Goal: Information Seeking & Learning: Check status

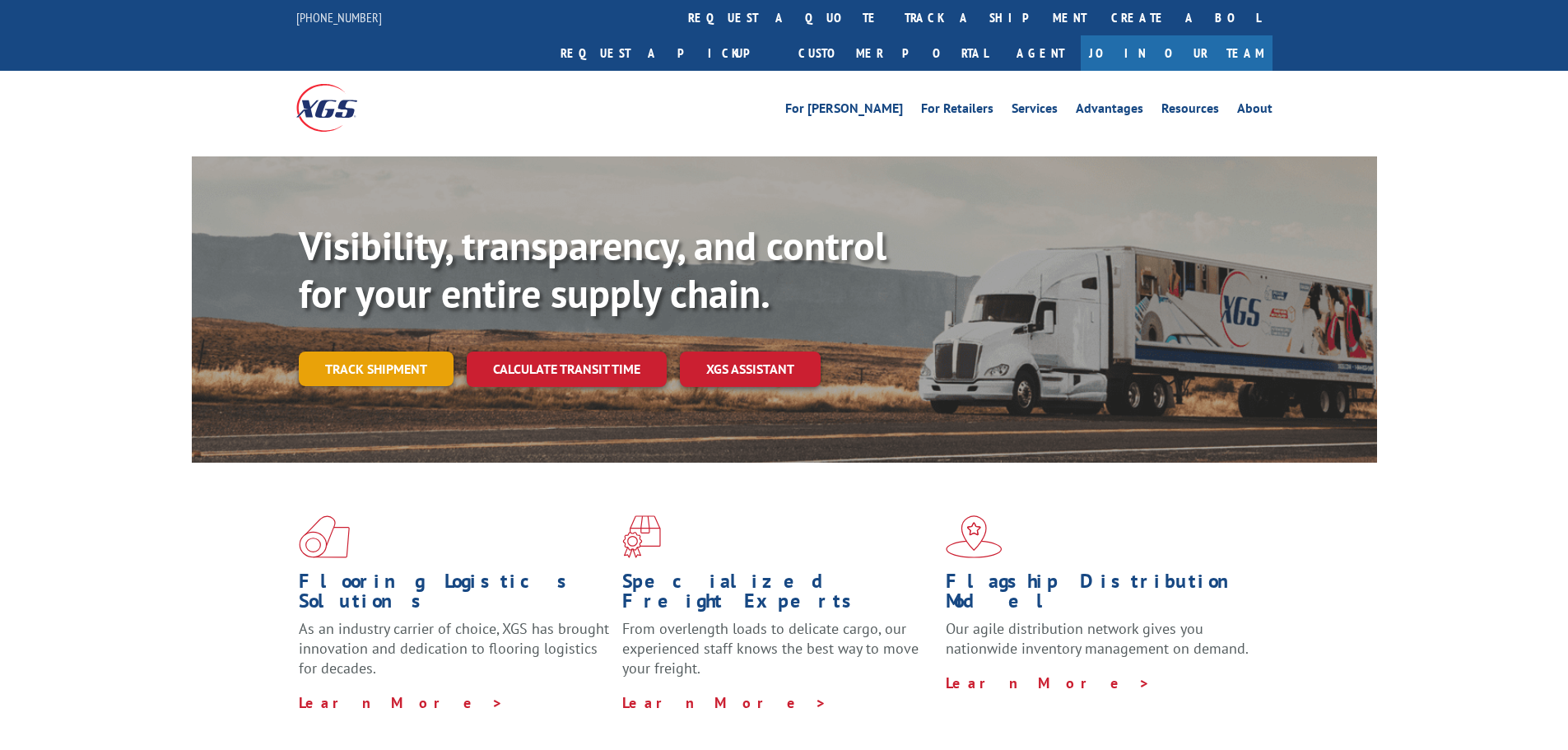
click at [401, 386] on link "Track shipment" at bounding box center [376, 368] width 155 height 35
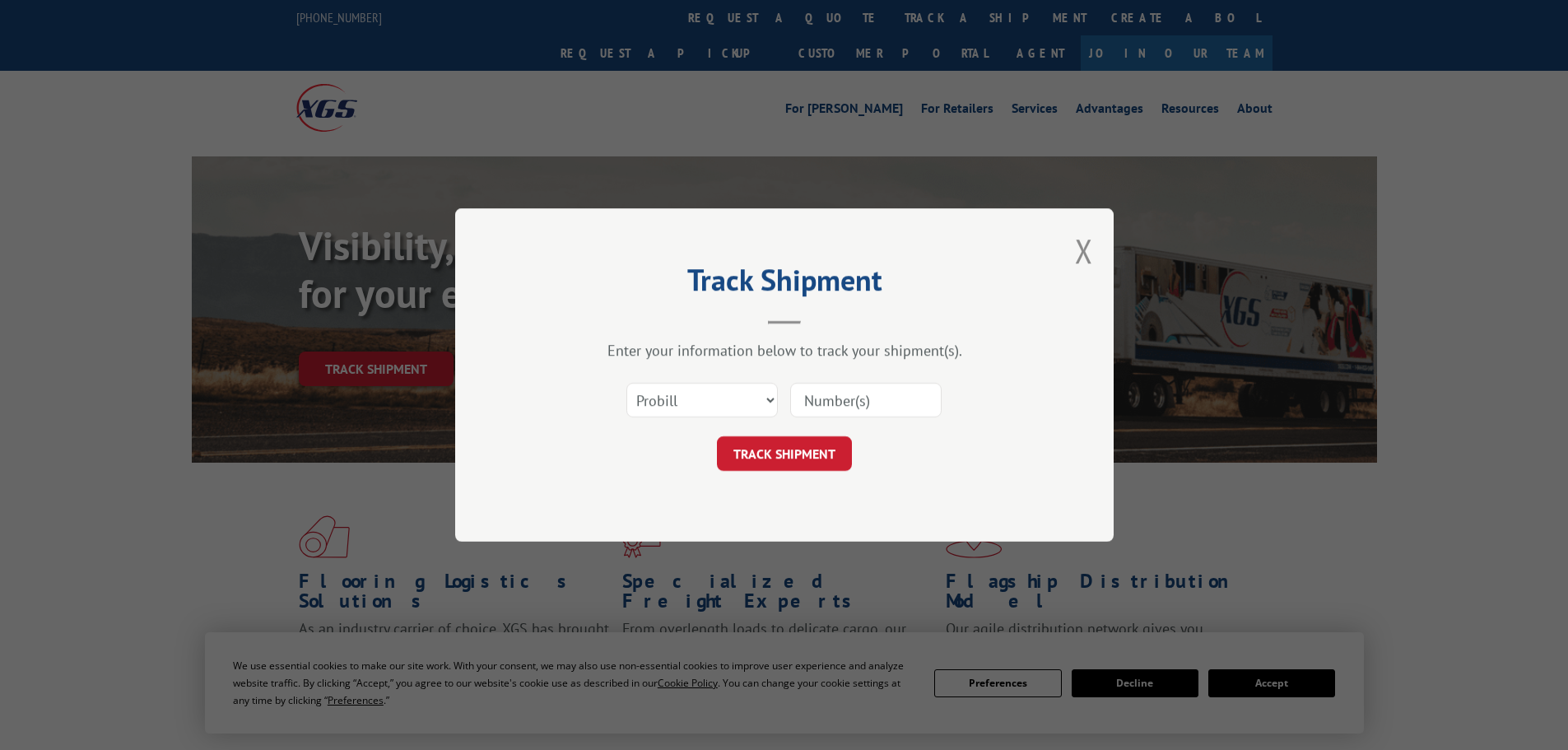
click at [806, 394] on input at bounding box center [865, 399] width 151 height 35
paste input "00889690116995360"
type input "00889690116995360"
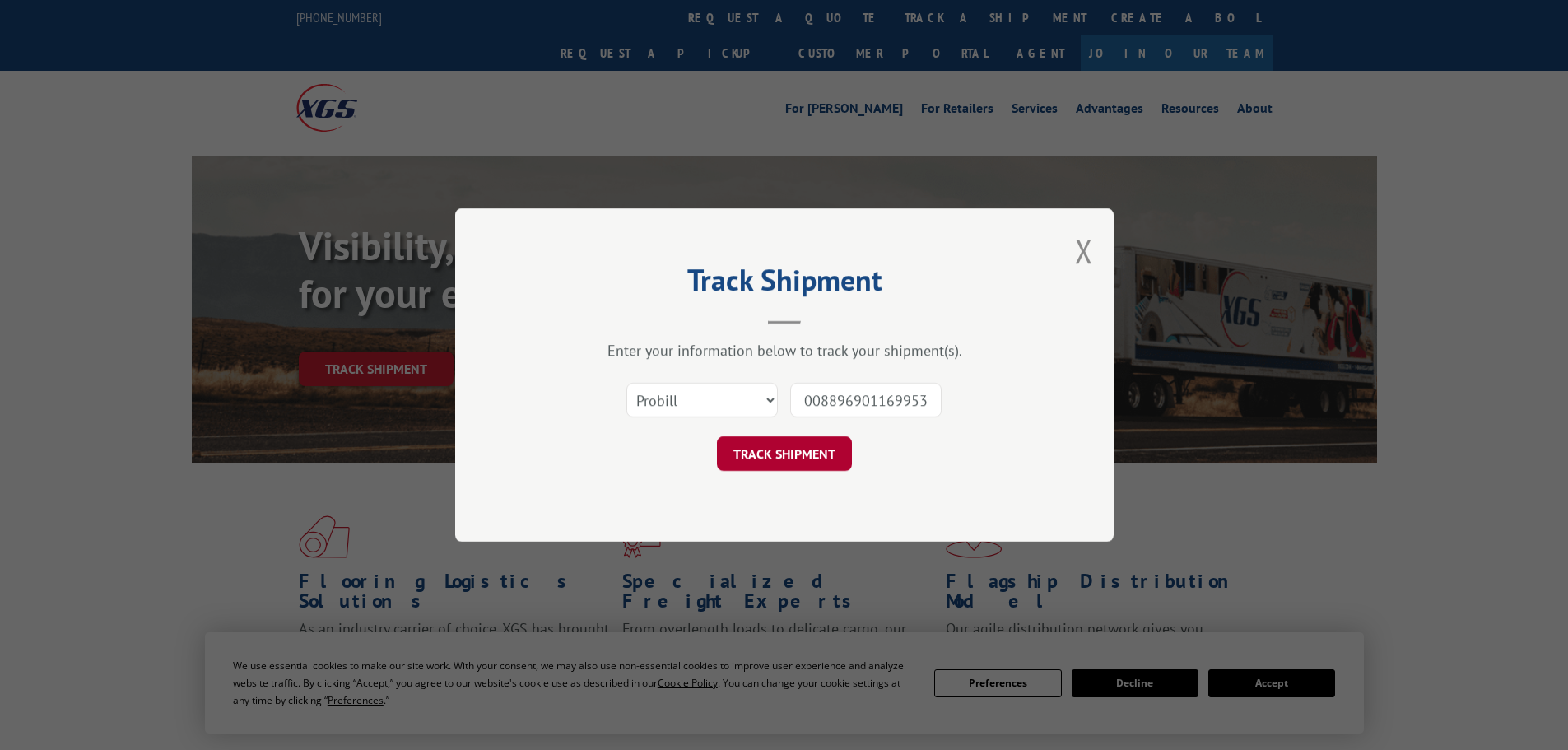
click at [787, 459] on button "TRACK SHIPMENT" at bounding box center [784, 454] width 135 height 35
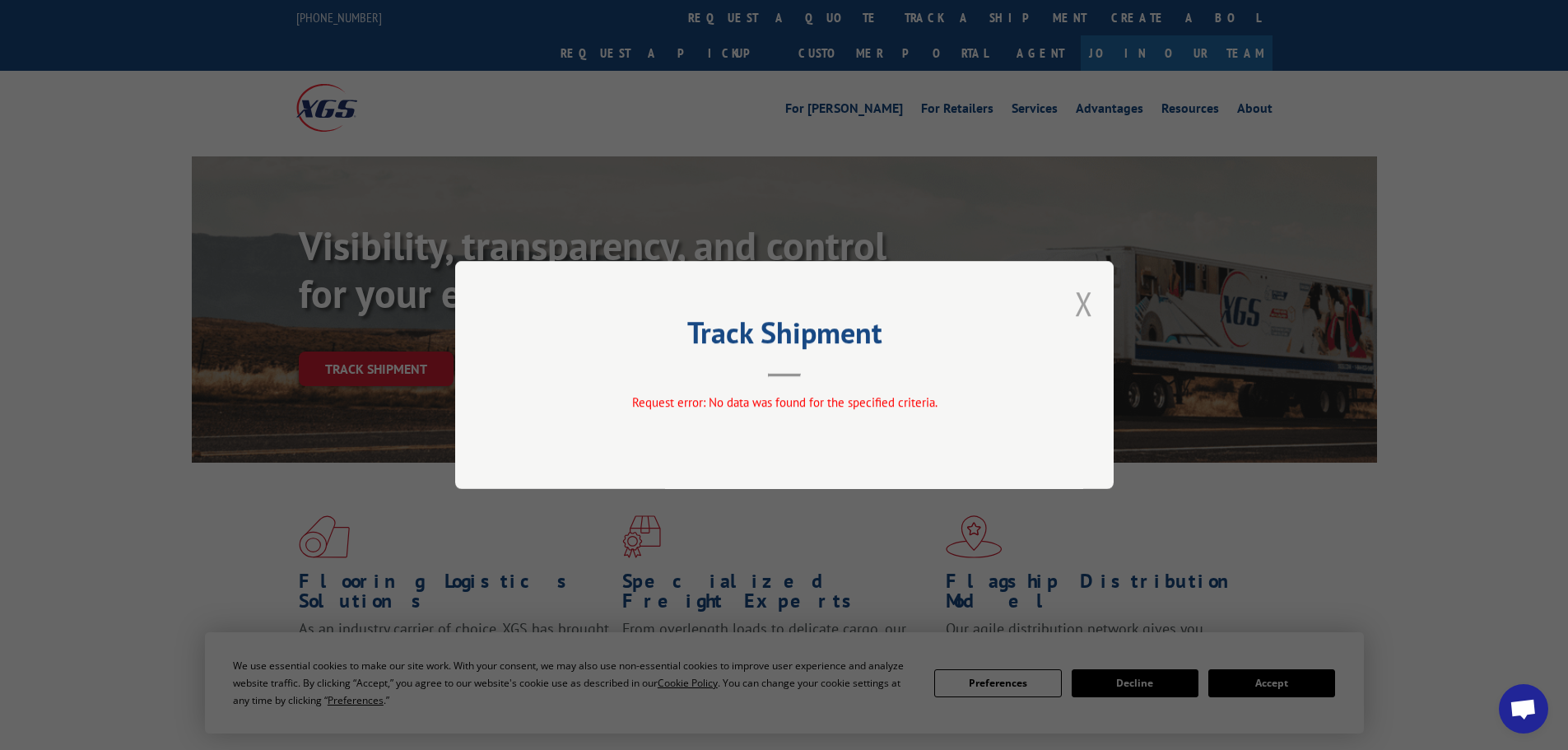
click at [1088, 307] on button "Close modal" at bounding box center [1083, 303] width 18 height 44
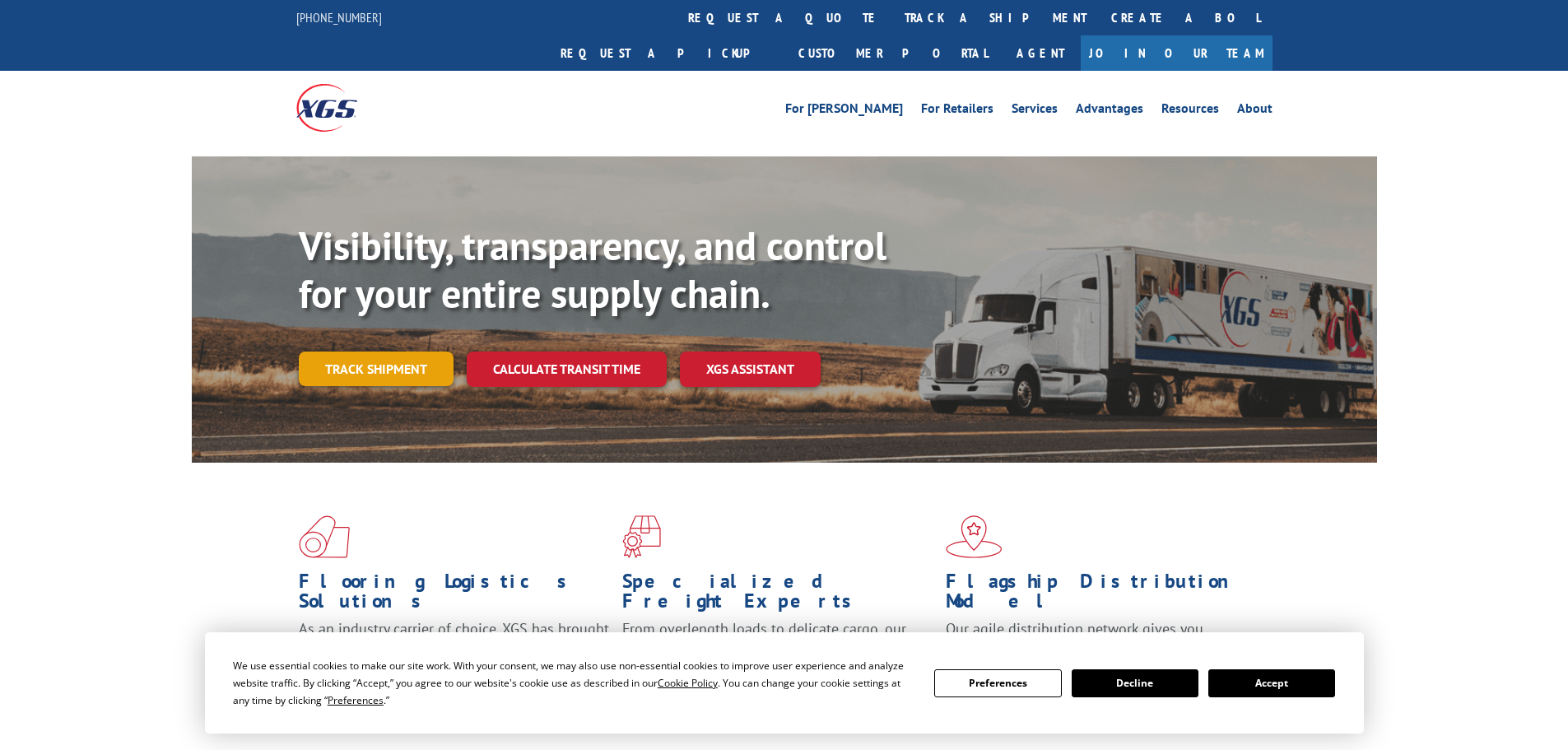
click at [432, 351] on link "Track shipment" at bounding box center [376, 368] width 155 height 35
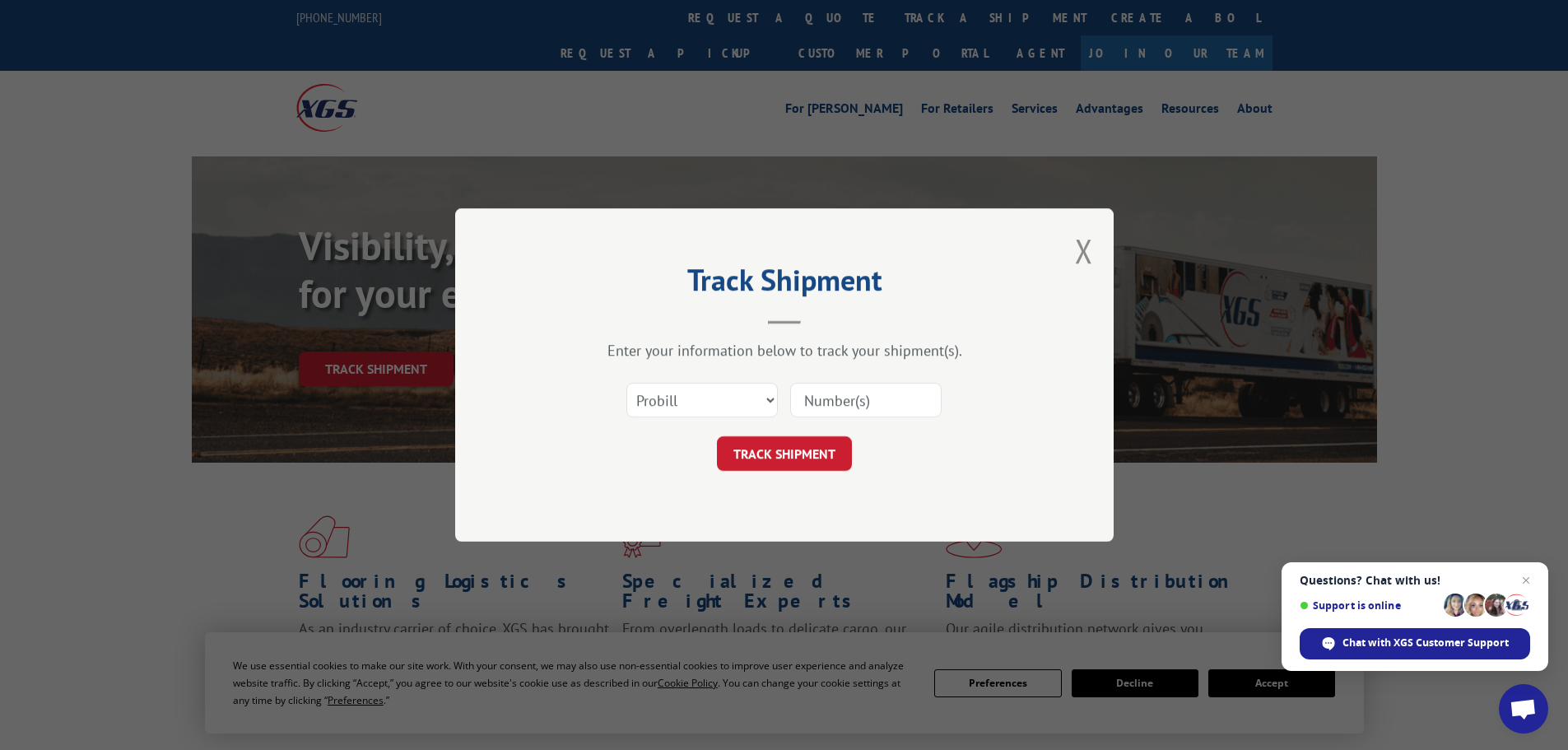
click at [818, 397] on input at bounding box center [865, 399] width 151 height 35
paste input "268339199"
type input "268339199"
click at [792, 455] on button "TRACK SHIPMENT" at bounding box center [784, 454] width 135 height 35
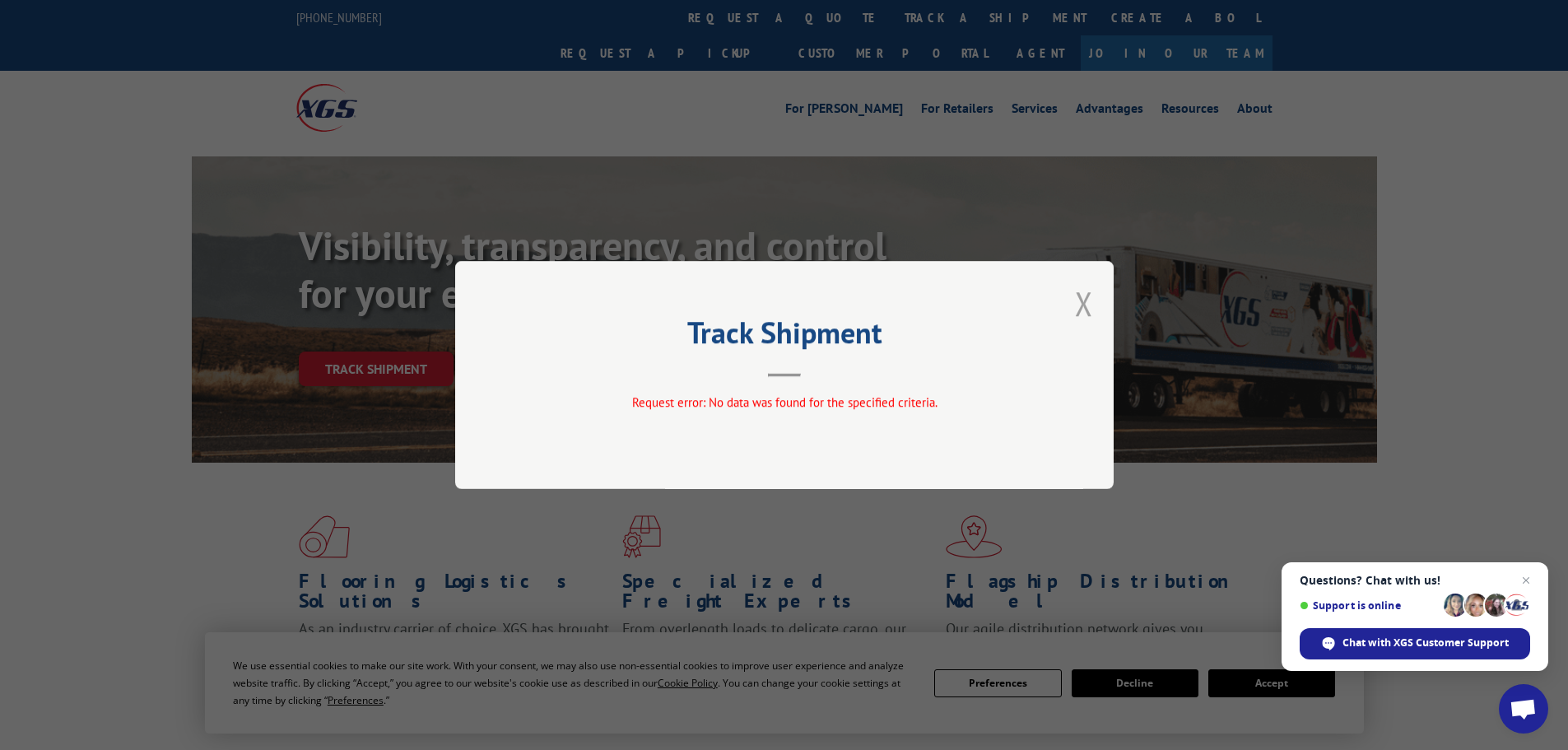
click at [1091, 307] on div "Track Shipment Request error: No data was found for the specified criteria." at bounding box center [784, 375] width 659 height 228
click at [1092, 305] on button "Close modal" at bounding box center [1083, 303] width 18 height 44
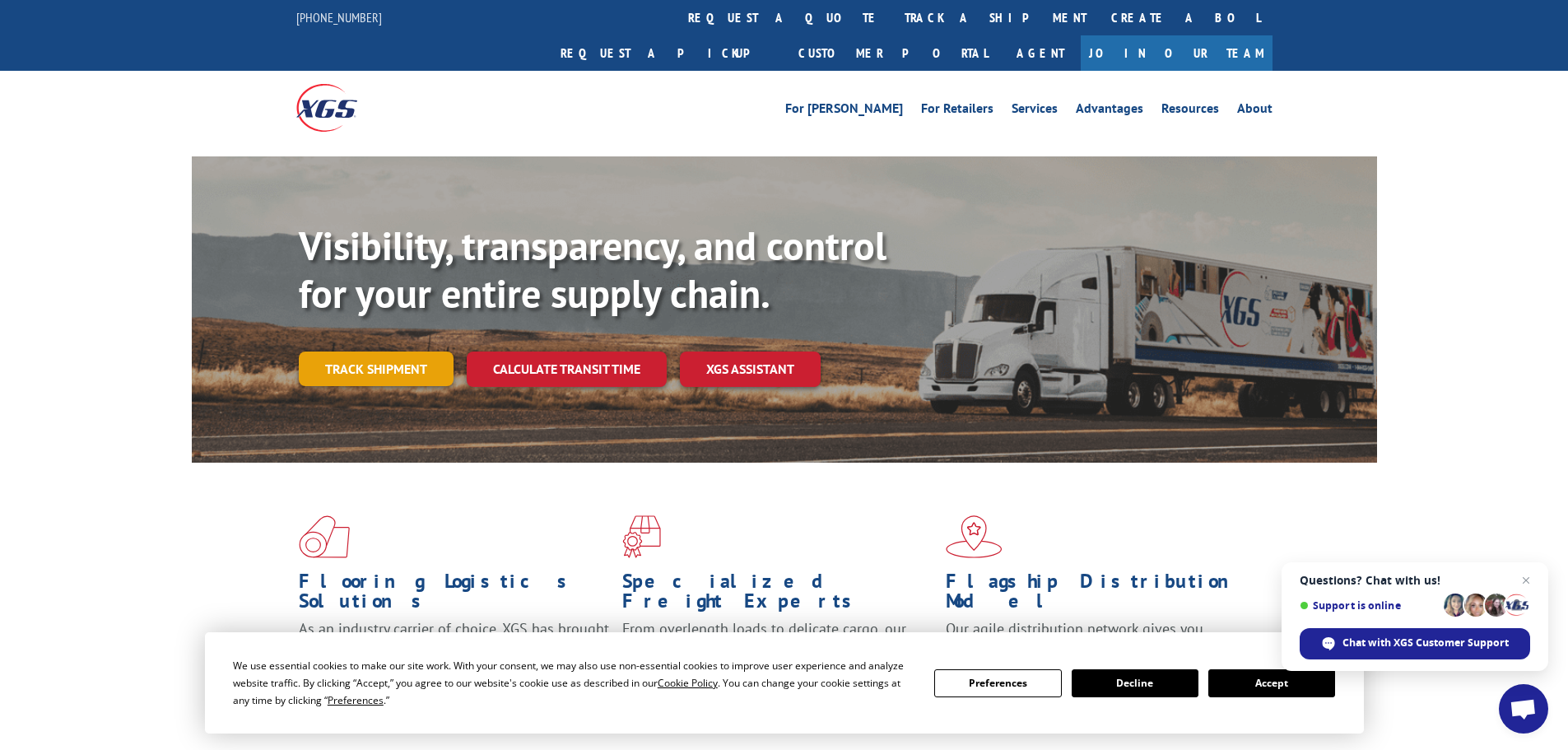
click at [324, 351] on link "Track shipment" at bounding box center [376, 368] width 155 height 35
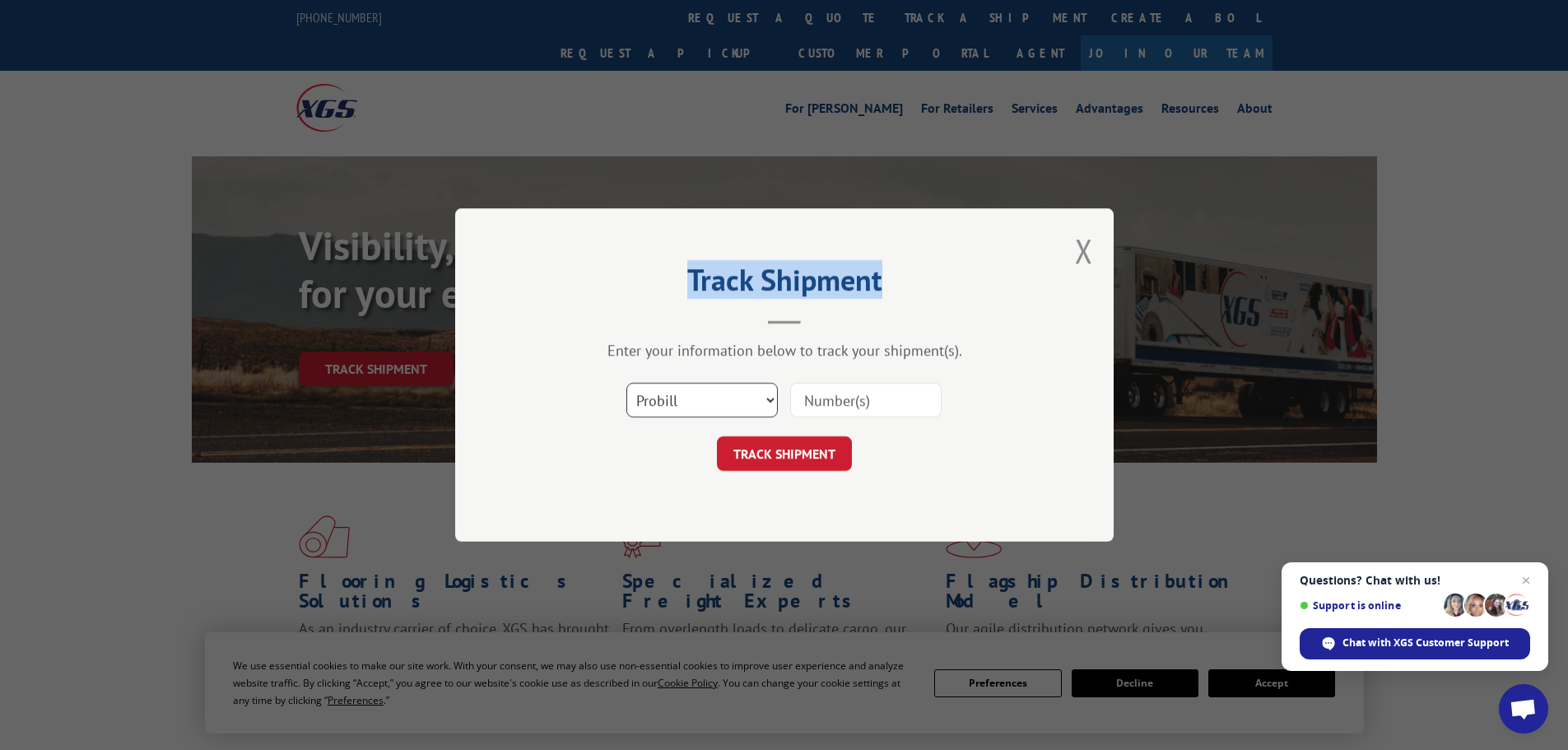
click at [657, 401] on select "Select category... Probill BOL PO" at bounding box center [702, 399] width 151 height 35
select select "bol"
click at [627, 383] on select "Select category... Probill BOL PO" at bounding box center [702, 399] width 151 height 35
click at [860, 395] on input at bounding box center [865, 399] width 151 height 35
paste input "268339199"
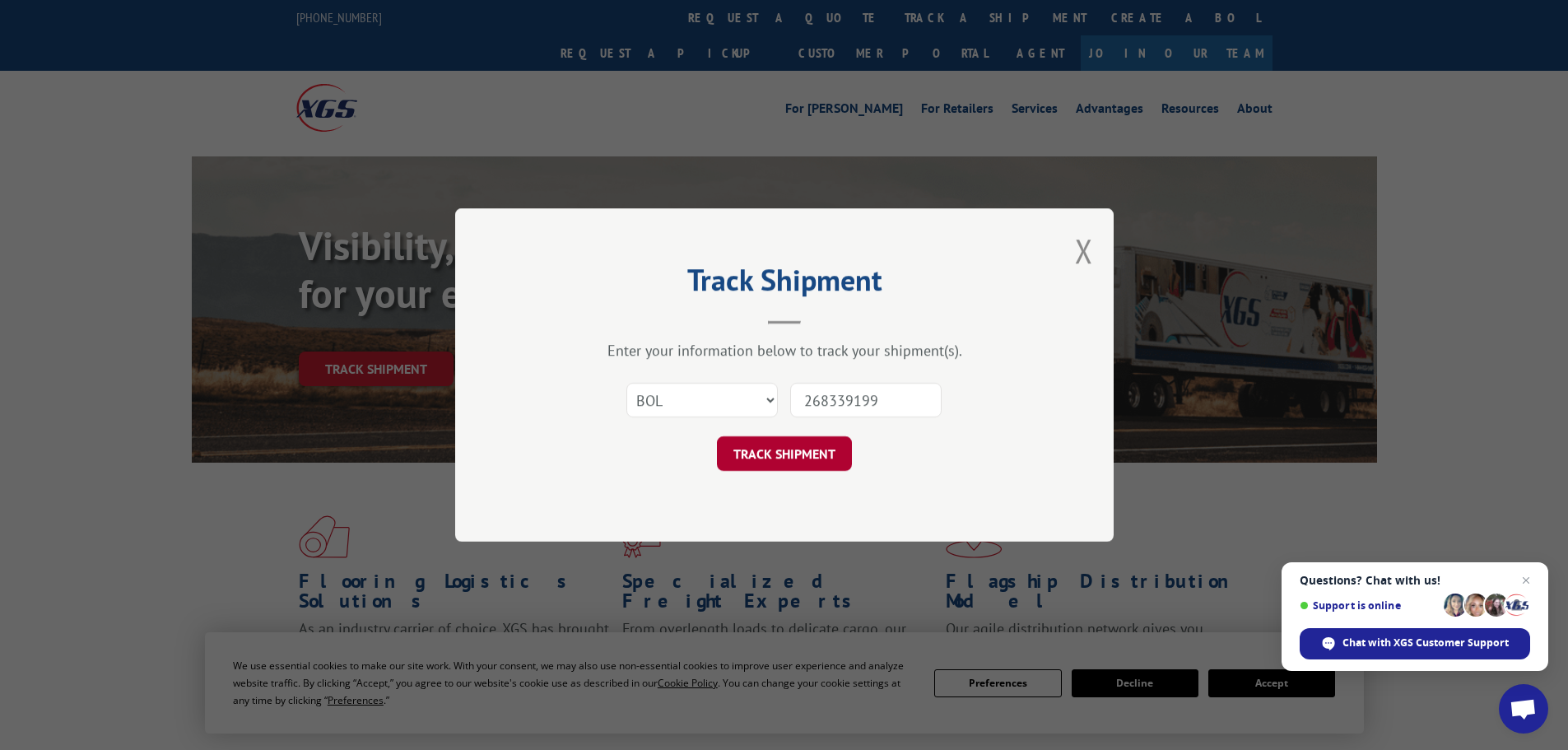
type input "268339199"
click at [781, 459] on button "TRACK SHIPMENT" at bounding box center [784, 454] width 135 height 35
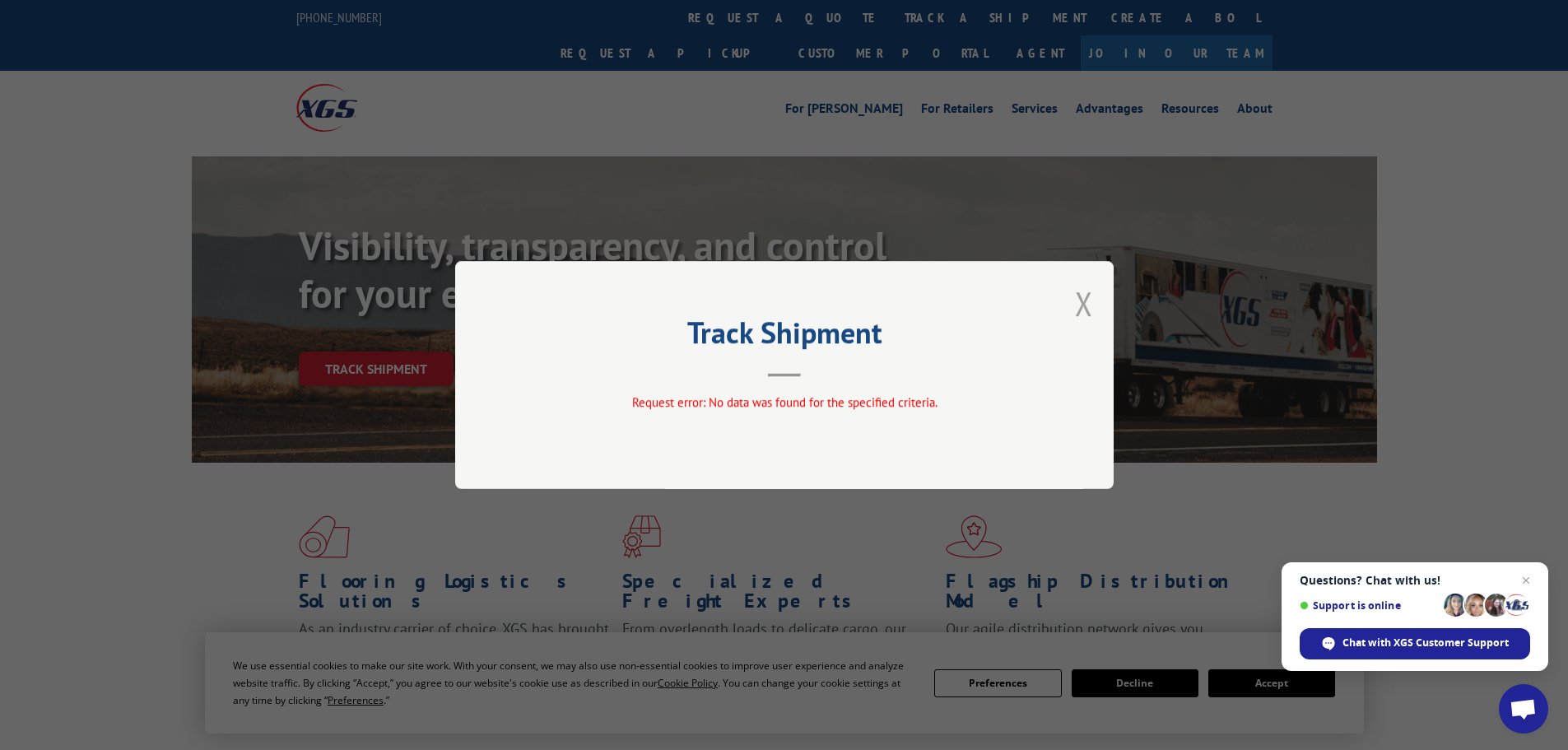
click at [1083, 313] on button "Close modal" at bounding box center [1083, 303] width 18 height 44
